Goal: Task Accomplishment & Management: Use online tool/utility

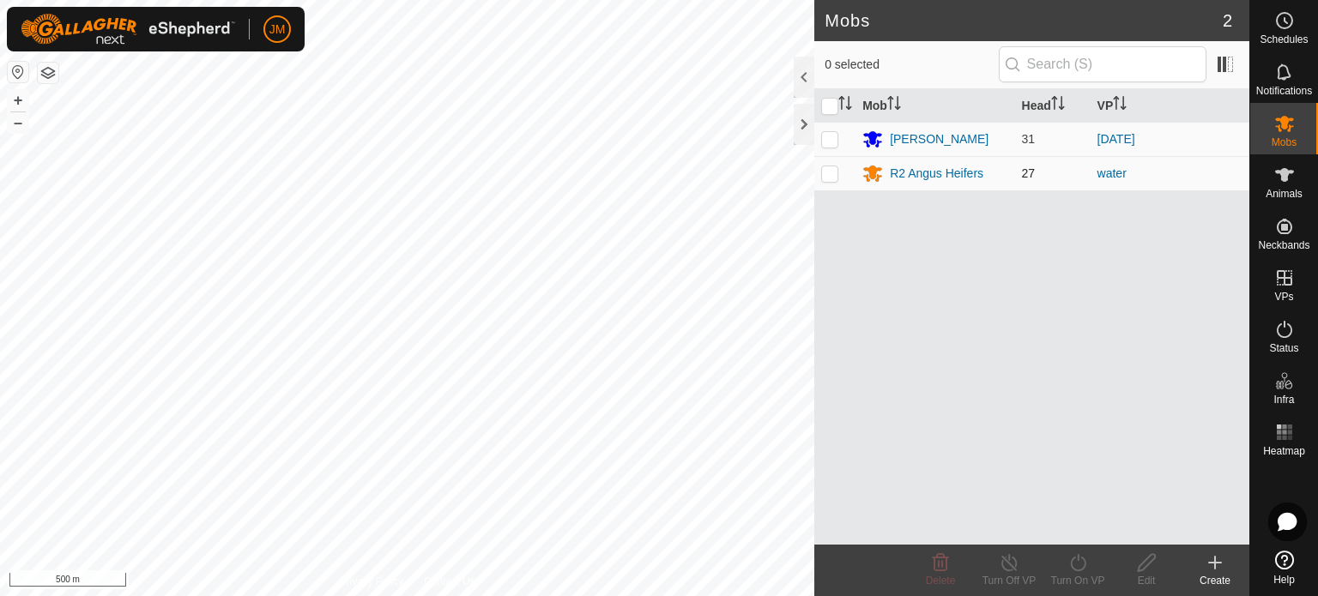
click at [829, 178] on p-checkbox at bounding box center [829, 173] width 17 height 14
checkbox input "true"
click at [1074, 565] on icon at bounding box center [1077, 562] width 21 height 21
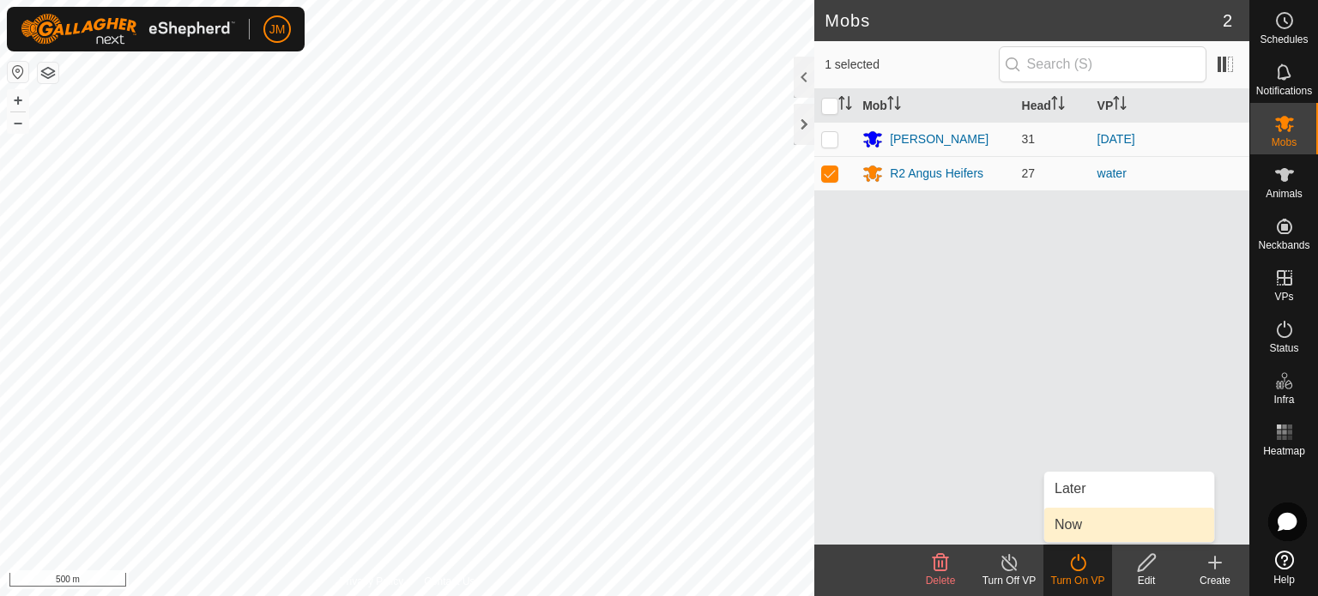
click at [1076, 529] on span "Now" at bounding box center [1067, 525] width 27 height 21
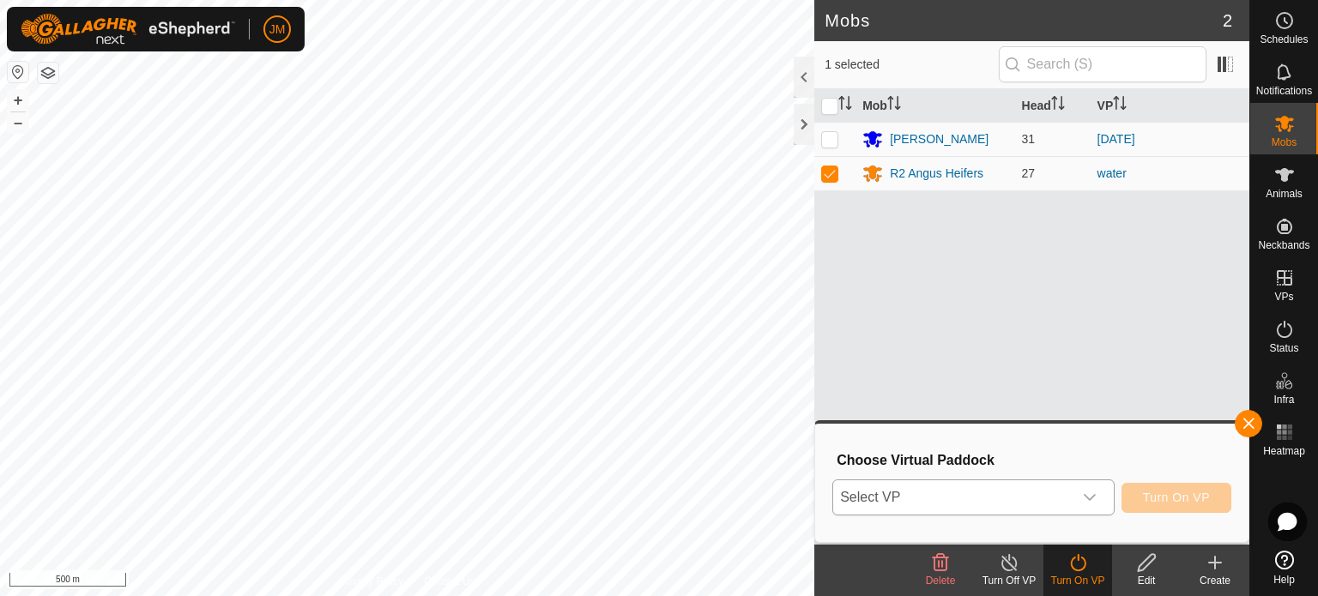
click at [1035, 492] on span "Select VP" at bounding box center [952, 497] width 239 height 34
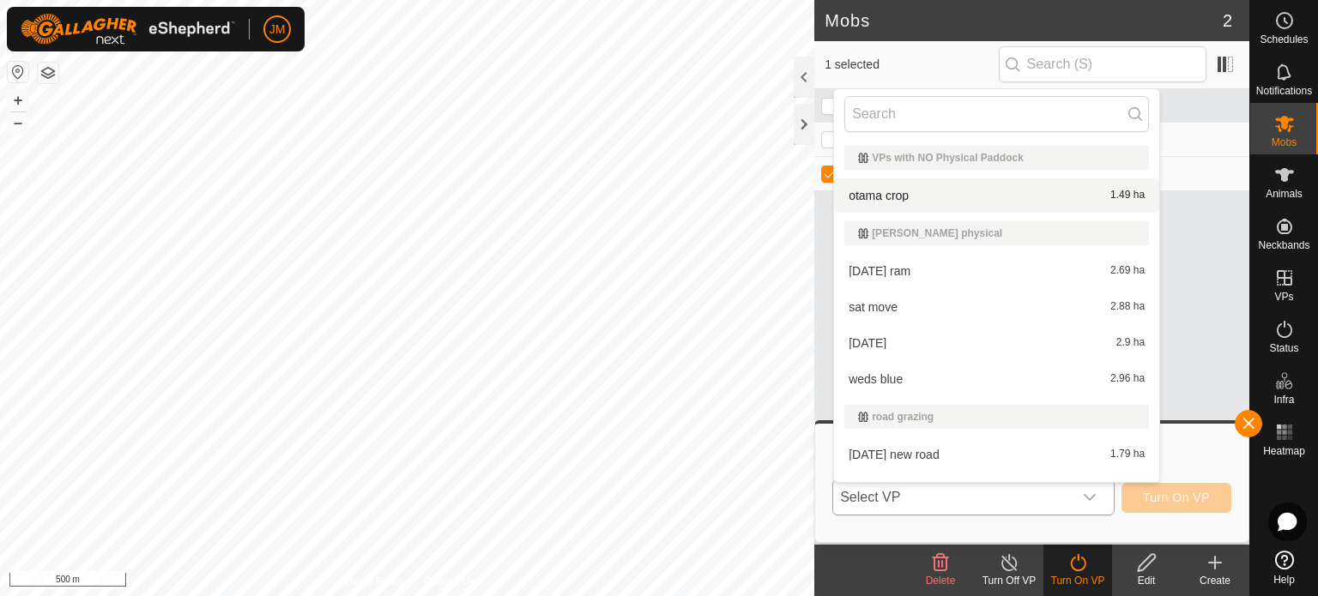
click at [924, 200] on li "otama crop 1.49 ha" at bounding box center [996, 195] width 325 height 34
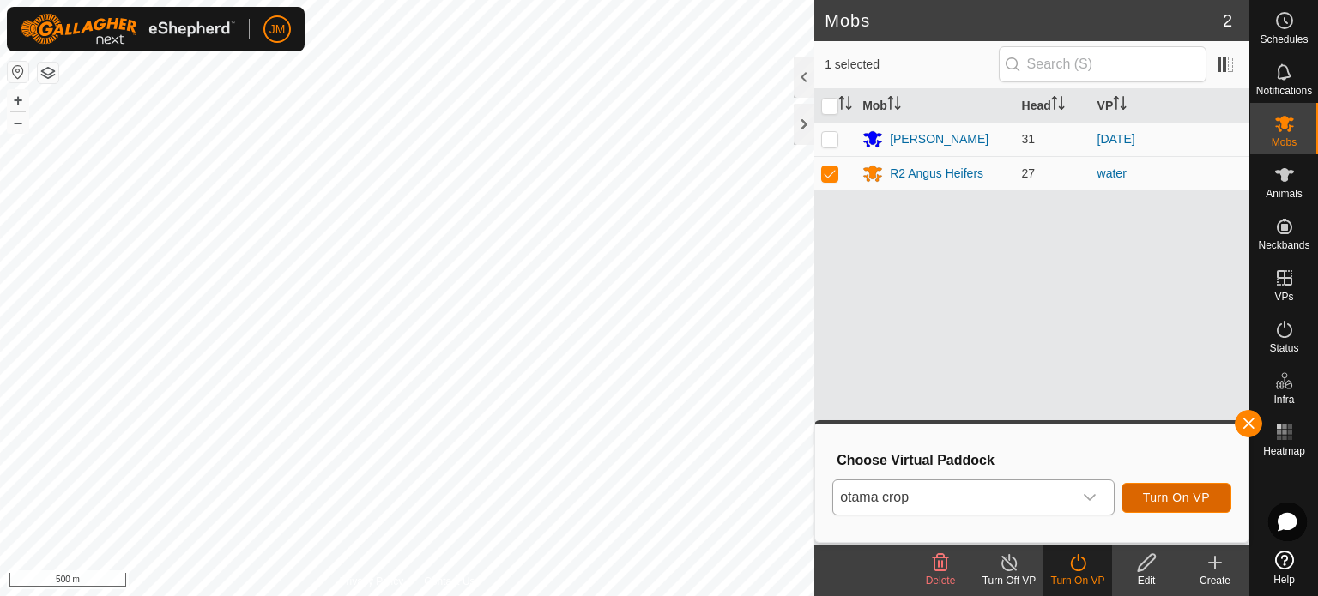
click at [1155, 499] on span "Turn On VP" at bounding box center [1176, 498] width 67 height 14
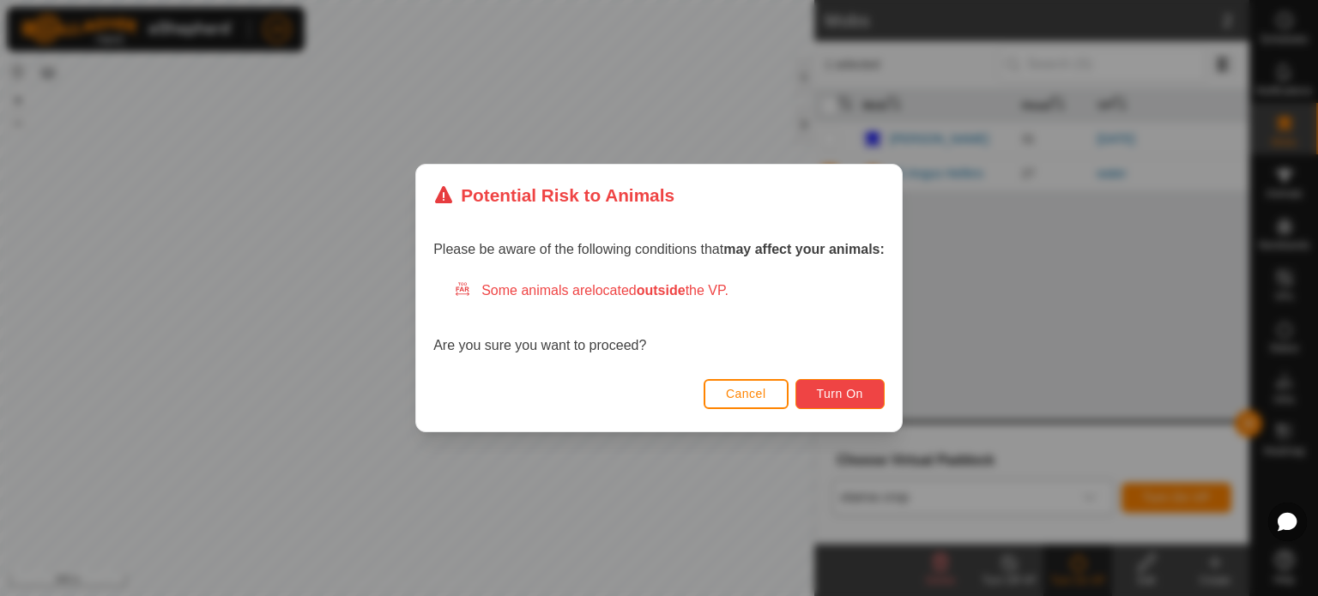
click at [870, 397] on button "Turn On" at bounding box center [839, 394] width 89 height 30
